Goal: Information Seeking & Learning: Learn about a topic

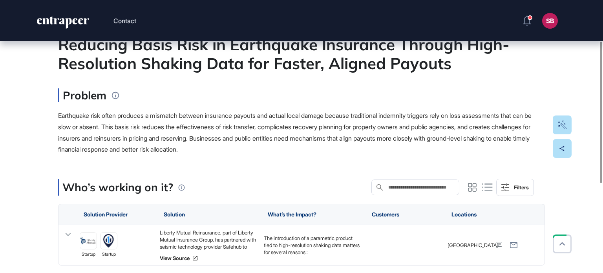
scroll to position [78, 0]
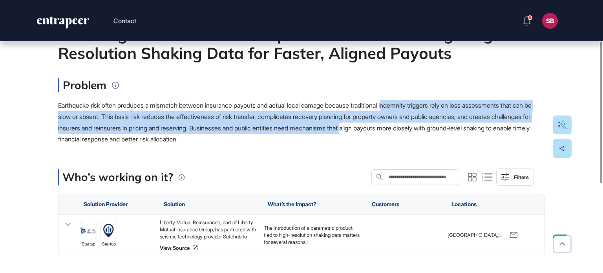
drag, startPoint x: 403, startPoint y: 104, endPoint x: 403, endPoint y: 125, distance: 20.8
click at [403, 125] on span "Earthquake risk often produces a mismatch between insurance payouts and actual …" at bounding box center [294, 122] width 473 height 42
click at [214, 126] on span "Earthquake risk often produces a mismatch between insurance payouts and actual …" at bounding box center [294, 122] width 473 height 42
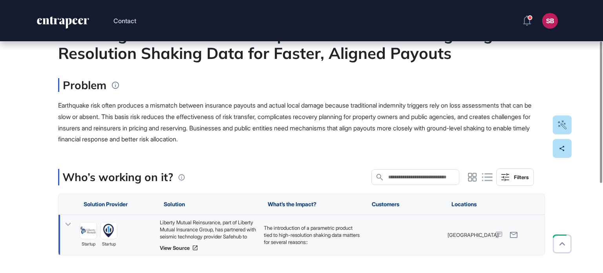
click at [166, 224] on div "Liberty Mutual Reinsurance, part of Liberty Mutual Insurance Group, has partner…" at bounding box center [208, 229] width 96 height 21
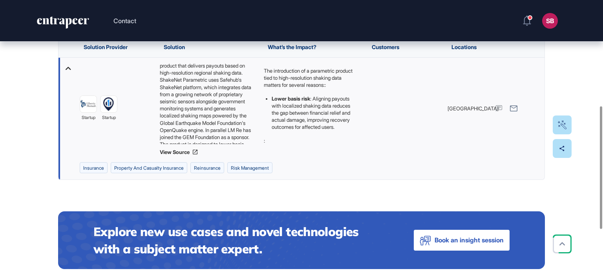
scroll to position [40, 0]
click at [197, 89] on div "Liberty Mutual Reinsurance, part of Liberty Mutual Insurance Group, has partner…" at bounding box center [208, 103] width 96 height 82
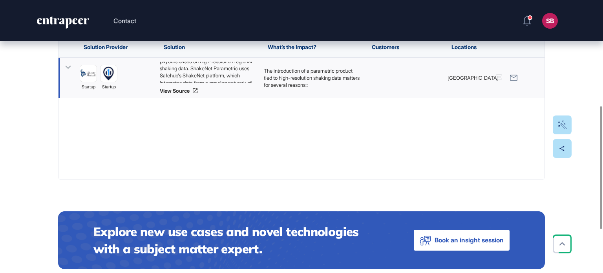
click at [197, 89] on icon at bounding box center [195, 91] width 6 height 6
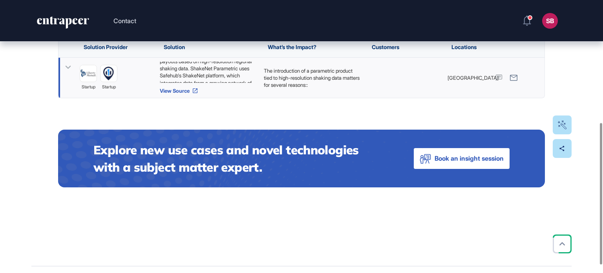
click at [190, 93] on link "View Source" at bounding box center [208, 91] width 96 height 6
click at [233, 77] on div "Liberty Mutual Reinsurance, part of Liberty Mutual Insurance Group, has partner…" at bounding box center [208, 72] width 96 height 21
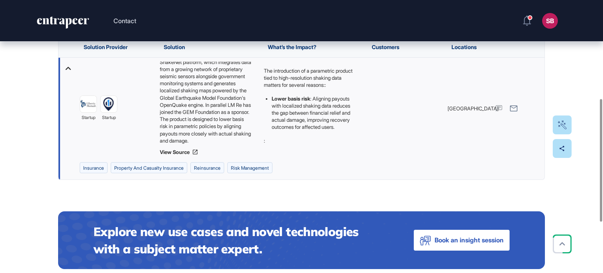
scroll to position [157, 0]
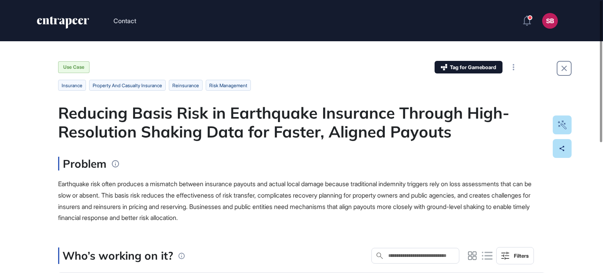
click at [66, 20] on icon "entrapeer-logo" at bounding box center [68, 23] width 6 height 11
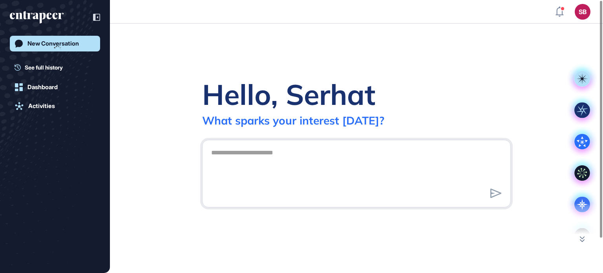
click at [534, 20] on header "SB Dashboard Profile My Content Request More Data" at bounding box center [301, 12] width 603 height 24
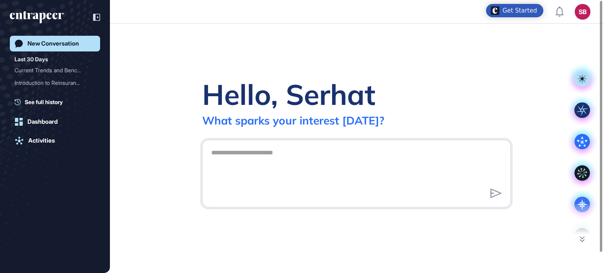
click at [565, 12] on div "SB Dashboard Profile My Content Request More Data" at bounding box center [572, 12] width 35 height 16
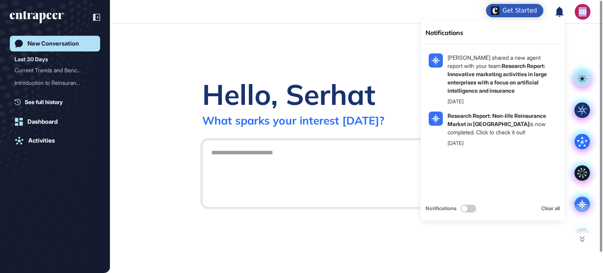
click at [561, 12] on icon at bounding box center [559, 11] width 8 height 10
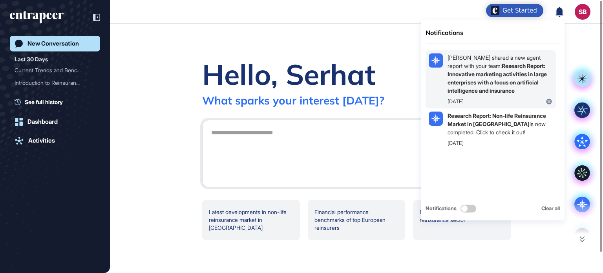
click at [520, 91] on div "Berkan Yıldız shared a new agent report with your team: Research Report: Innova…" at bounding box center [499, 73] width 105 height 41
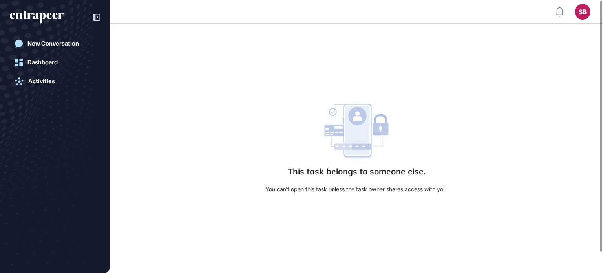
click at [295, 182] on div "This task belongs to someone else. You can't open this task unless the task own…" at bounding box center [356, 148] width 237 height 89
click at [52, 77] on link "Activities" at bounding box center [55, 81] width 90 height 16
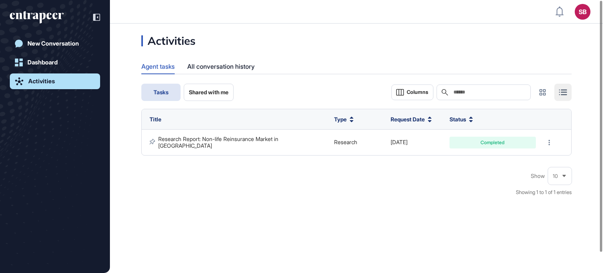
click at [209, 87] on button "Shared with me" at bounding box center [209, 92] width 50 height 17
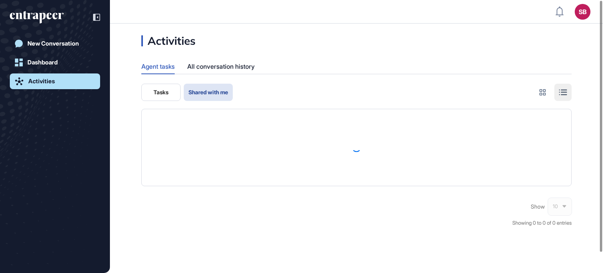
click at [206, 94] on span "Shared with me" at bounding box center [208, 92] width 40 height 6
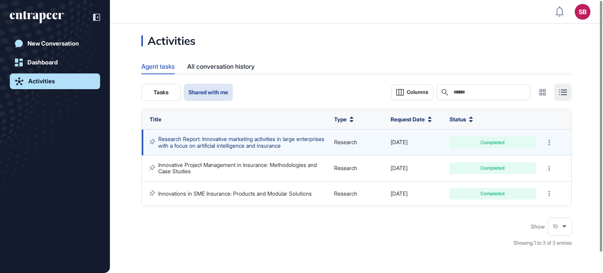
click at [228, 142] on span "Research Report: Innovative marketing activities in large enterprises with a fo…" at bounding box center [242, 141] width 168 height 13
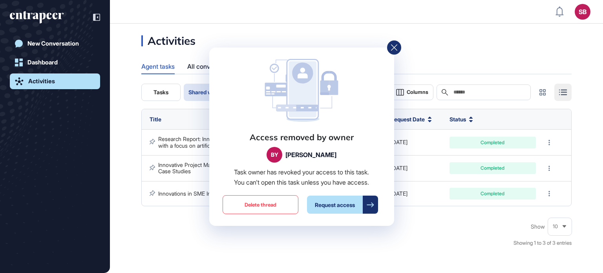
click at [391, 46] on icon at bounding box center [394, 47] width 6 height 6
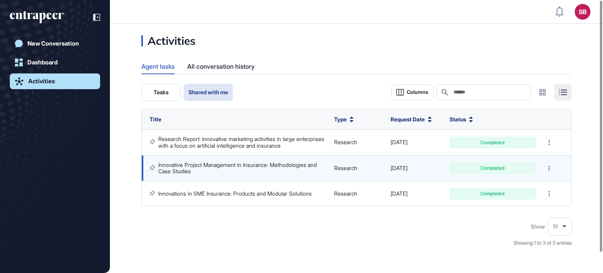
click at [179, 170] on link "Innovative Project Management in Insurance: Methodologies and Case Studies" at bounding box center [238, 167] width 160 height 13
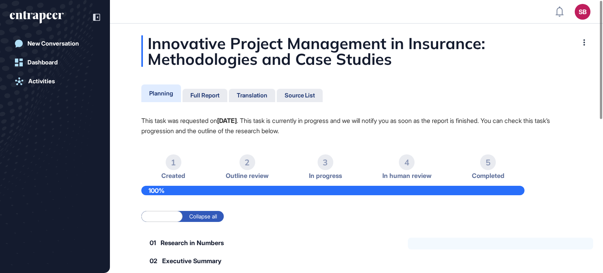
click at [175, 55] on div "Innovative Project Management in Insurance: Methodologies and Case Studies" at bounding box center [356, 50] width 430 height 31
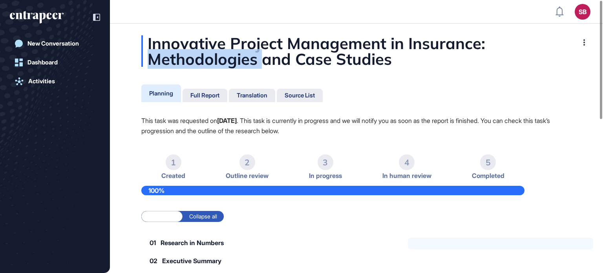
click at [175, 55] on div "Innovative Project Management in Insurance: Methodologies and Case Studies" at bounding box center [356, 50] width 430 height 31
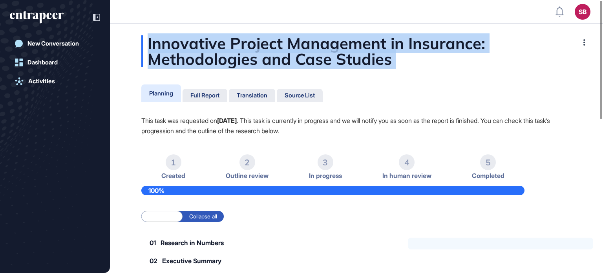
click at [175, 55] on div "Innovative Project Management in Insurance: Methodologies and Case Studies" at bounding box center [356, 50] width 430 height 31
click at [150, 37] on div "Innovative Project Management in Insurance: Methodologies and Case Studies" at bounding box center [356, 50] width 430 height 31
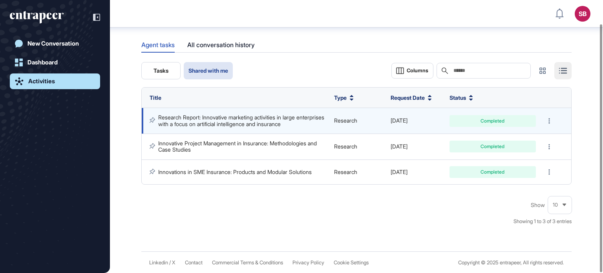
scroll to position [26, 0]
